Goal: Communication & Community: Participate in discussion

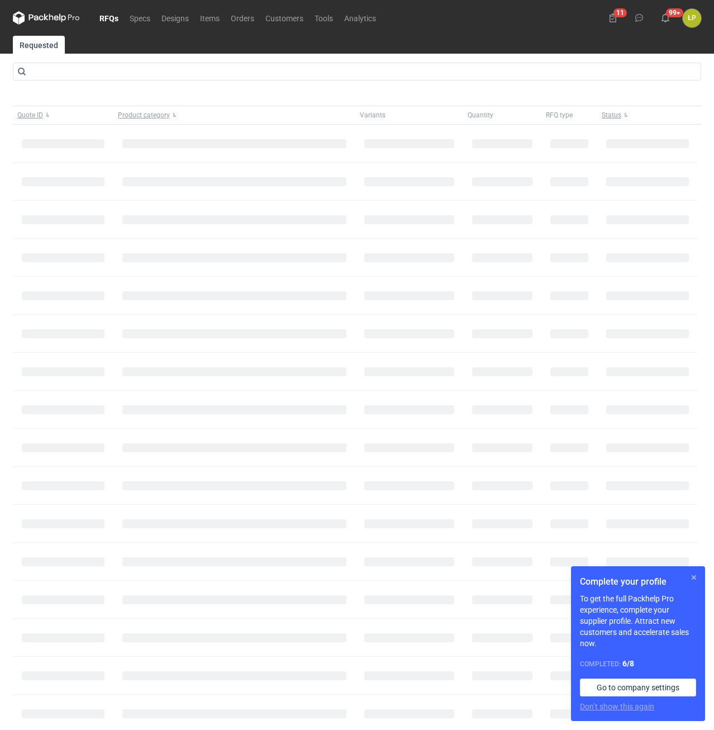
click at [693, 578] on button "button" at bounding box center [693, 577] width 13 height 13
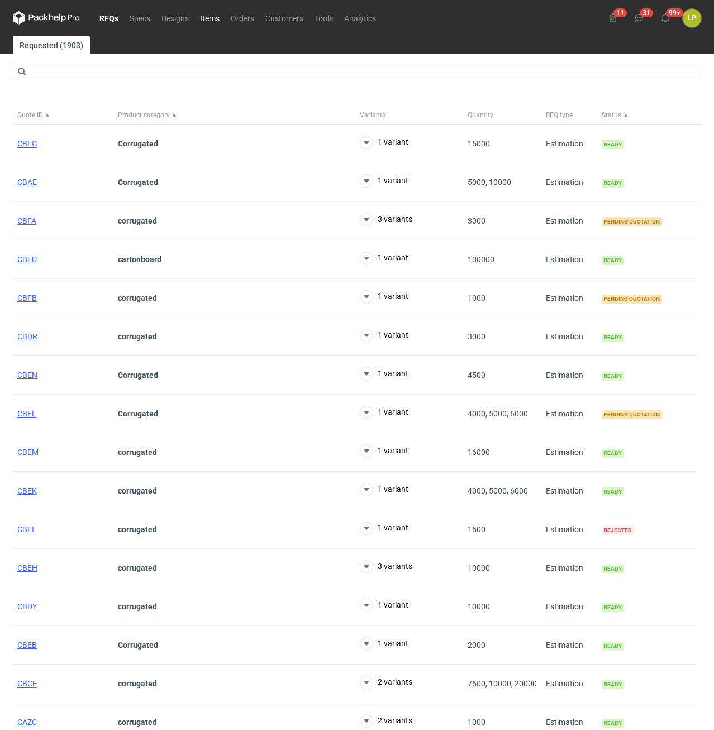
click at [211, 19] on link "Items" at bounding box center [210, 17] width 31 height 13
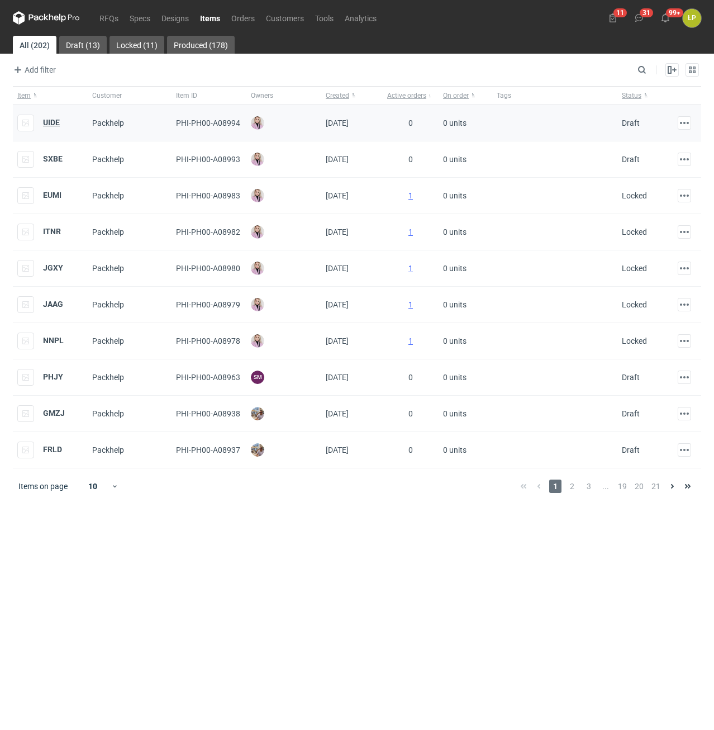
click at [48, 121] on strong "UIDE" at bounding box center [51, 122] width 17 height 9
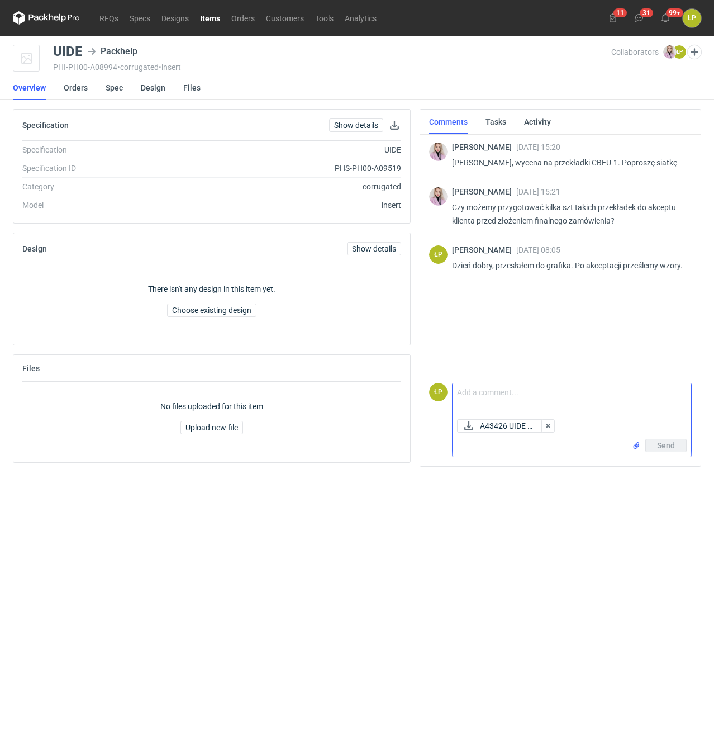
click at [525, 396] on textarea "Comment message" at bounding box center [572, 398] width 239 height 31
type textarea "w załaczniku"
click at [674, 445] on span "Send" at bounding box center [666, 446] width 18 height 8
